Goal: Task Accomplishment & Management: Manage account settings

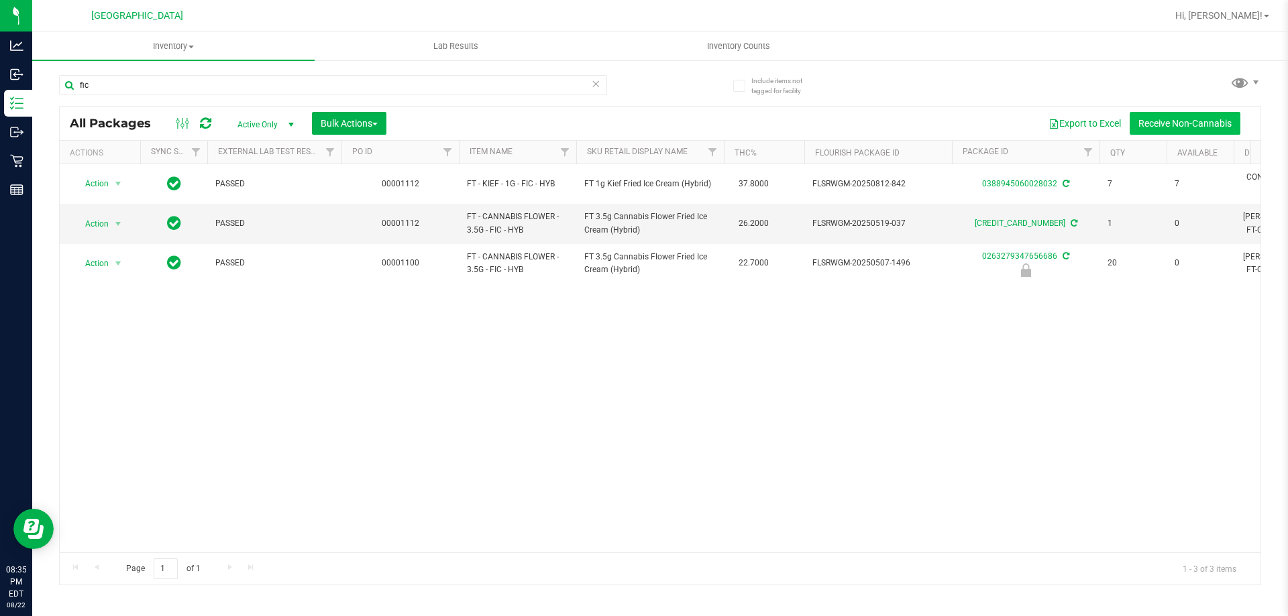
scroll to position [0, 262]
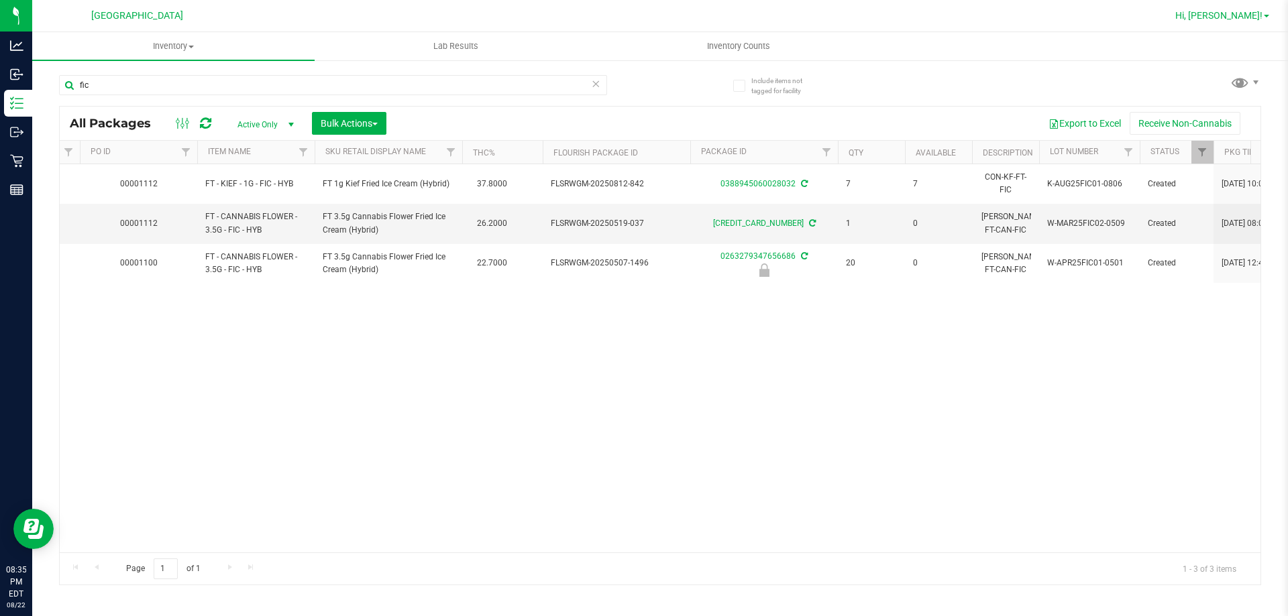
type input "fic"
click at [1222, 13] on span "Hi, [PERSON_NAME]!" at bounding box center [1218, 15] width 87 height 11
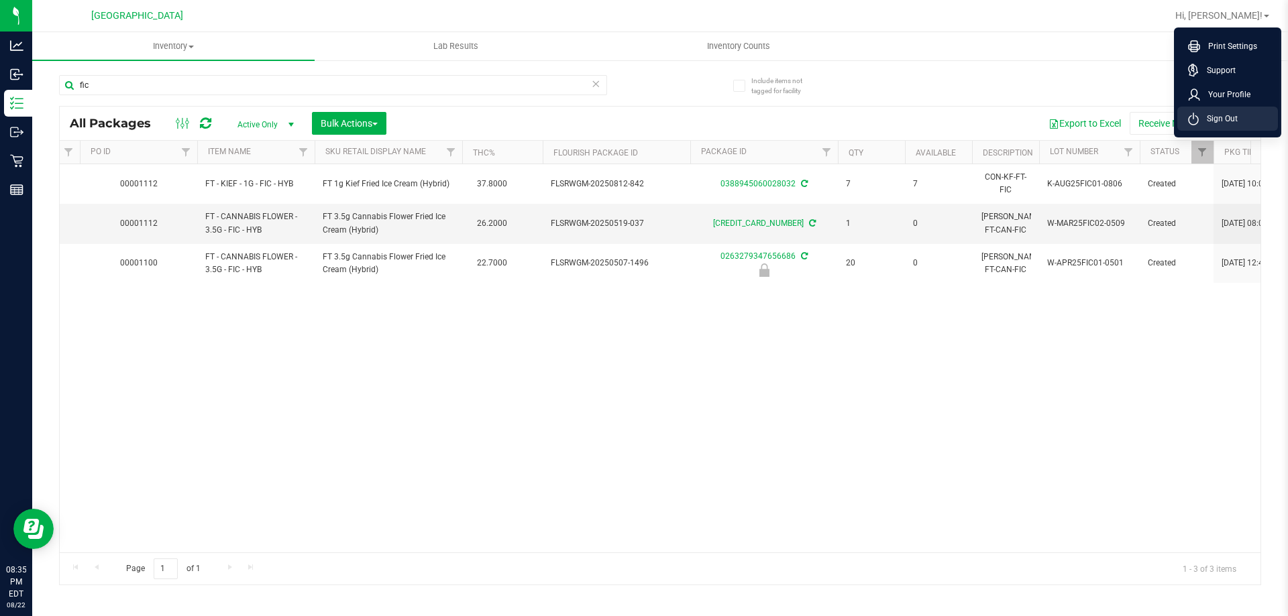
click at [1201, 112] on span "Sign Out" at bounding box center [1218, 118] width 39 height 13
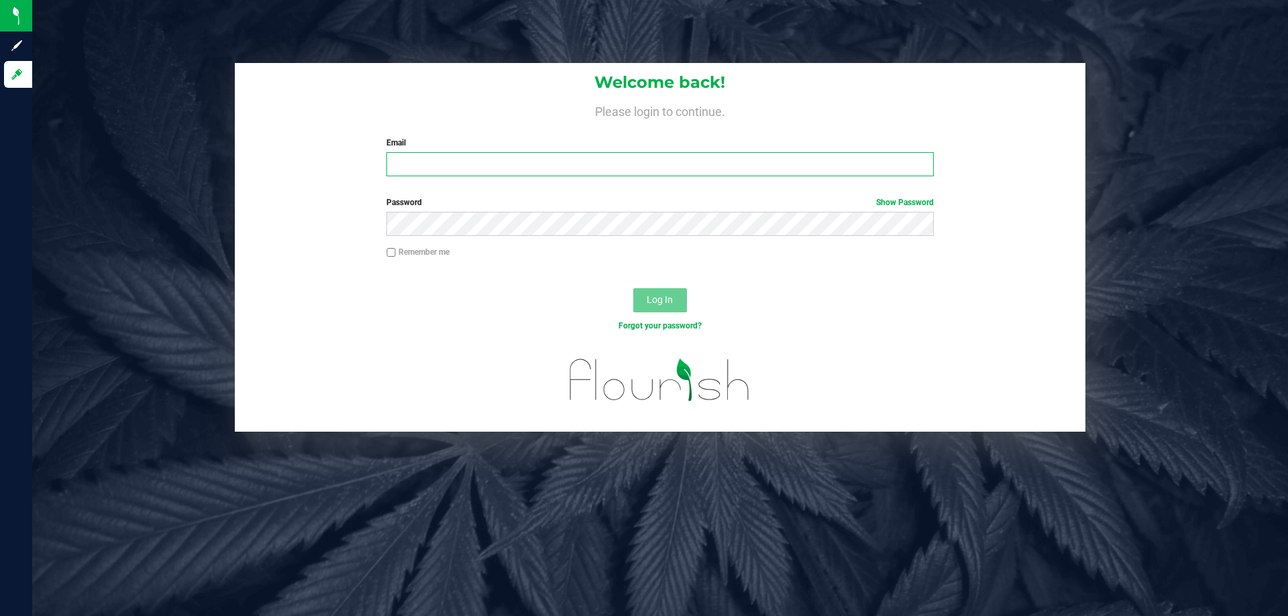
click at [506, 162] on input "Email" at bounding box center [659, 164] width 547 height 24
type input "[EMAIL_ADDRESS][DOMAIN_NAME]"
click at [651, 301] on span "Log In" at bounding box center [660, 299] width 26 height 11
click at [646, 294] on button "Log In" at bounding box center [660, 300] width 54 height 24
